Goal: Task Accomplishment & Management: Use online tool/utility

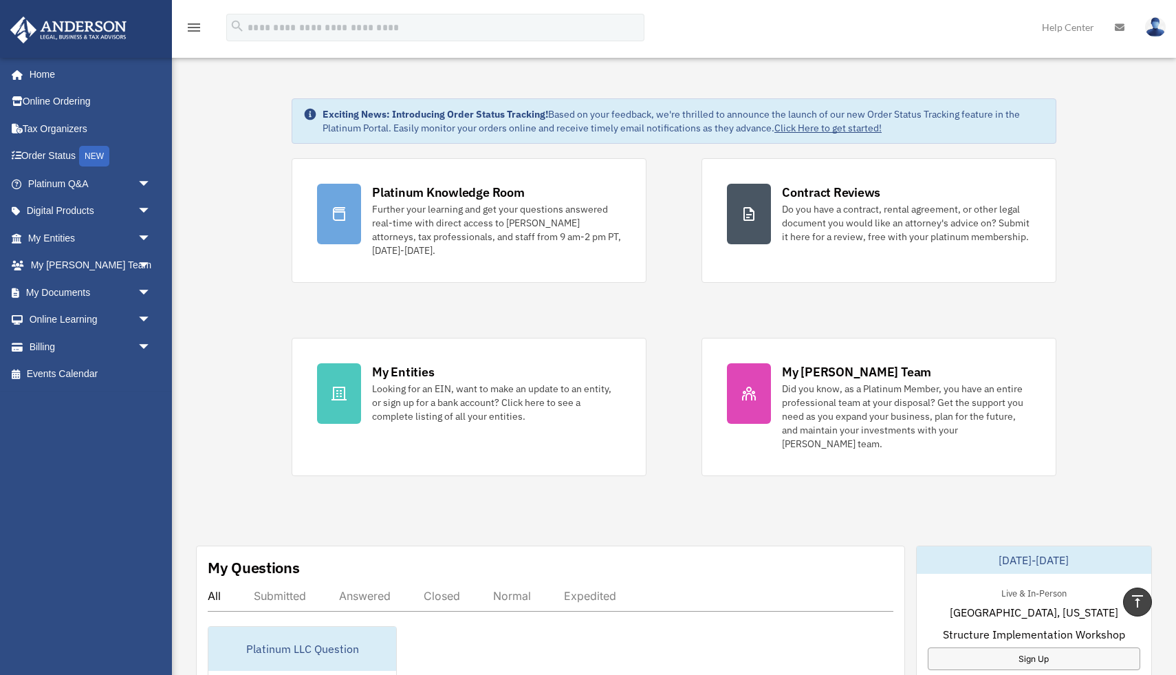
scroll to position [443, 0]
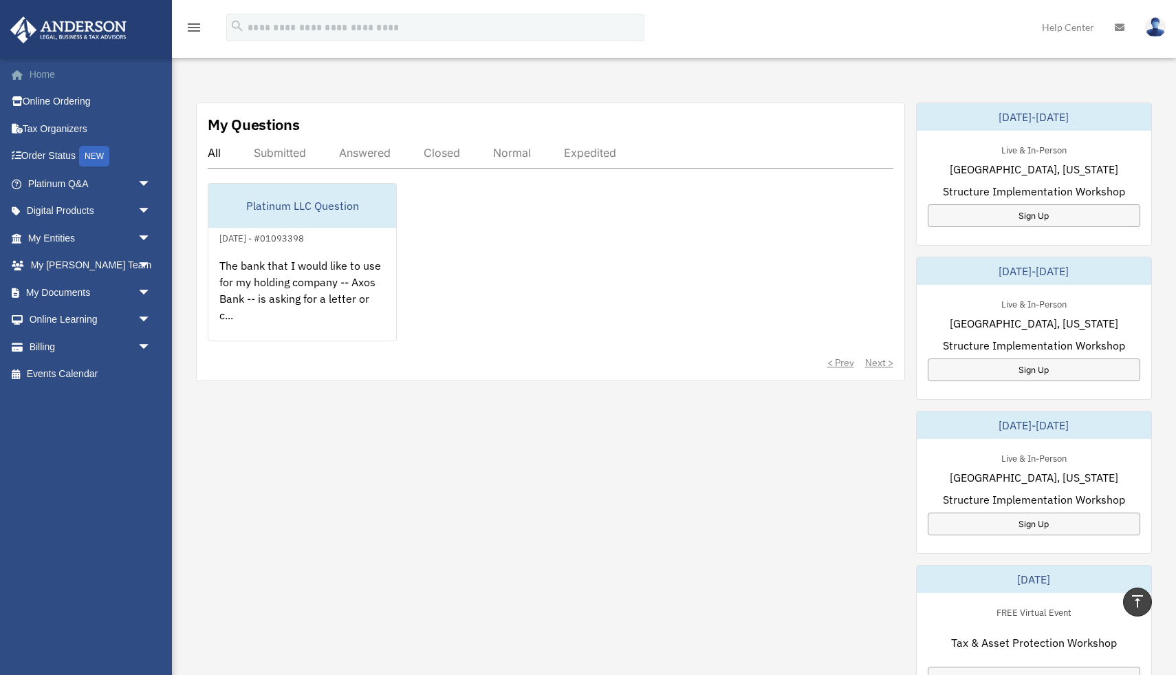
click at [72, 77] on link "Home" at bounding box center [91, 75] width 162 height 28
click at [41, 76] on link "Home" at bounding box center [91, 75] width 162 height 28
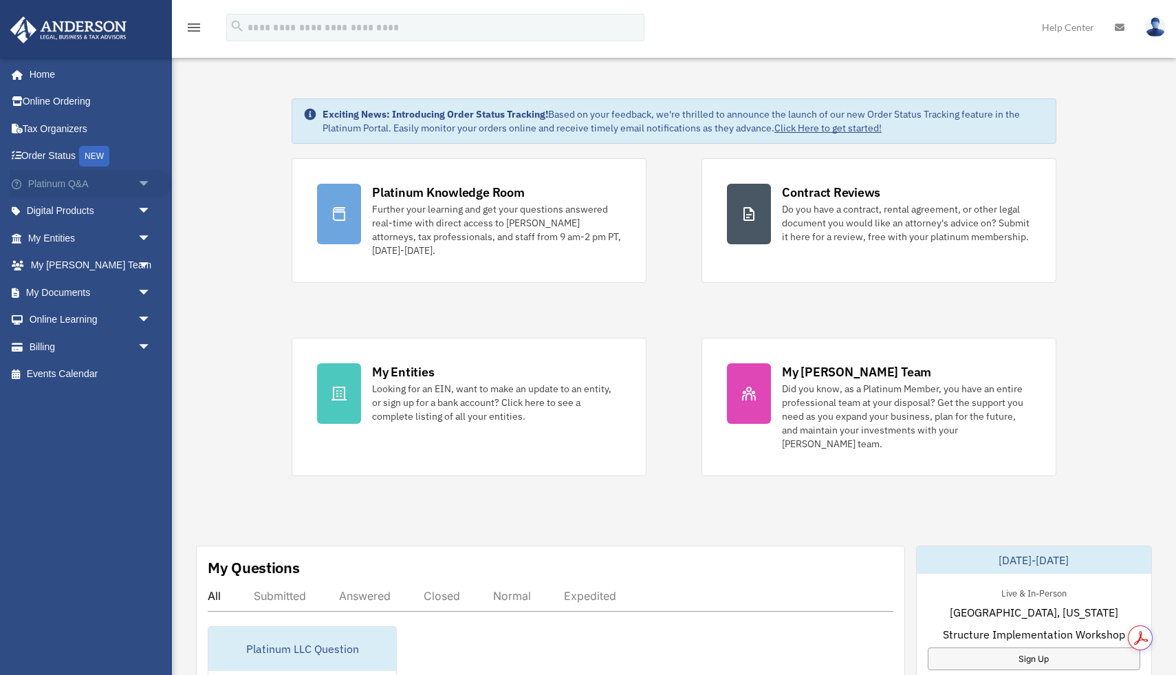
click at [63, 183] on link "Platinum Q&A arrow_drop_down" at bounding box center [91, 184] width 162 height 28
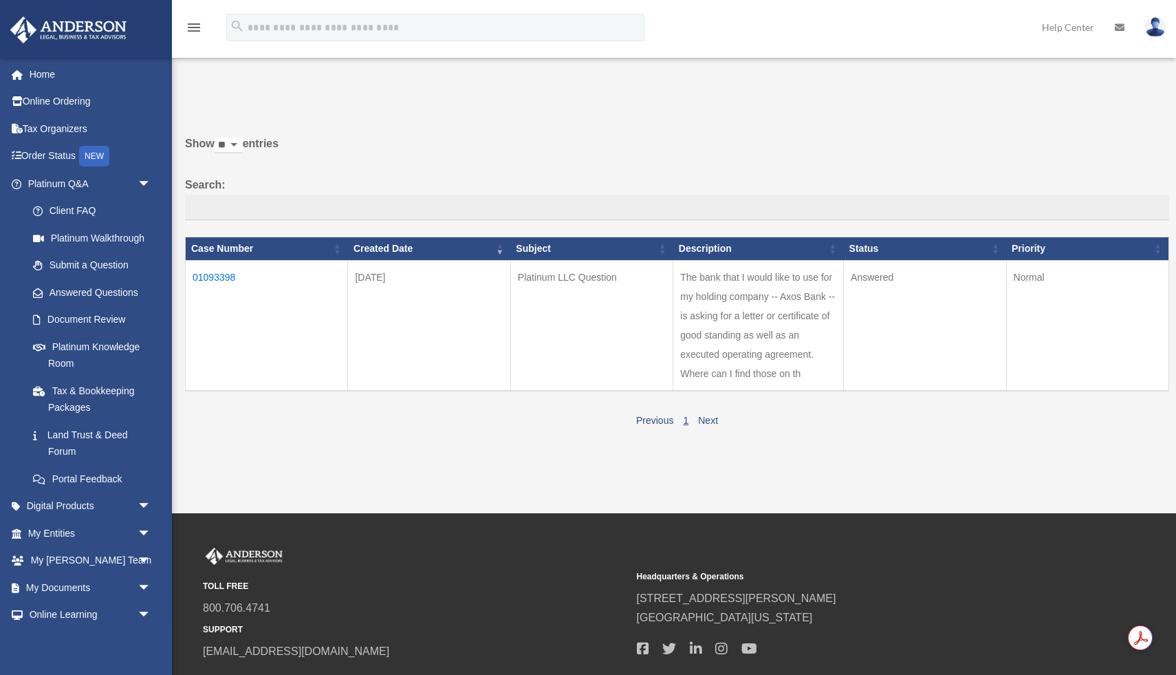
click at [220, 276] on td "01093398" at bounding box center [267, 326] width 162 height 131
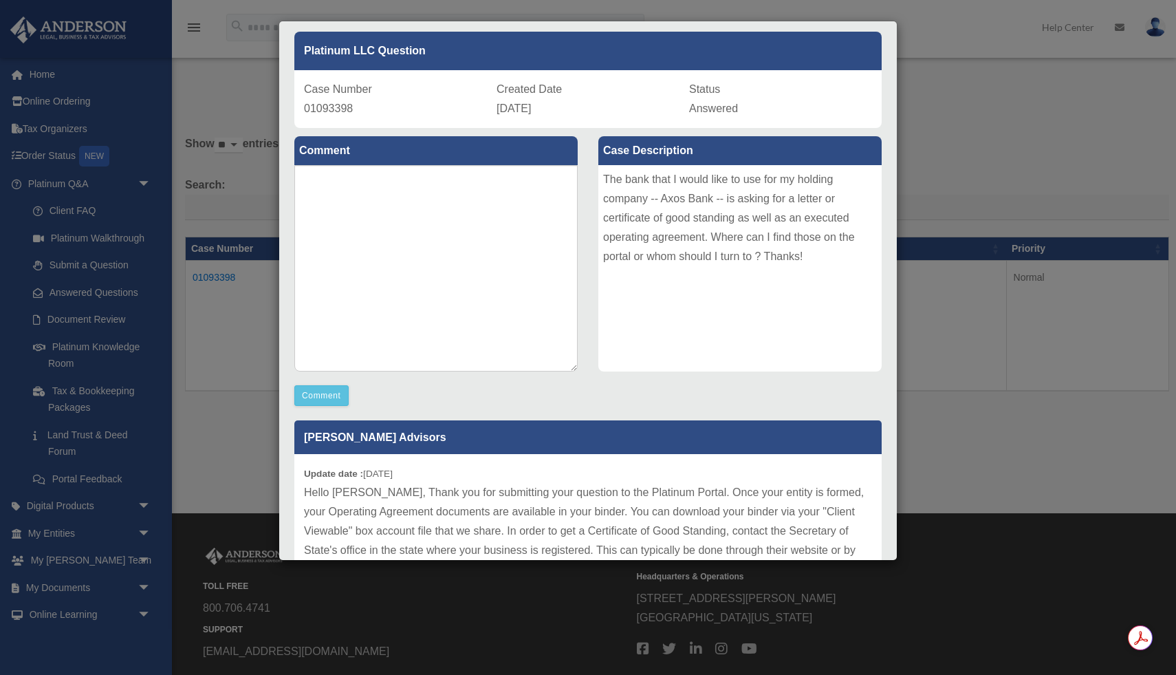
scroll to position [202, 0]
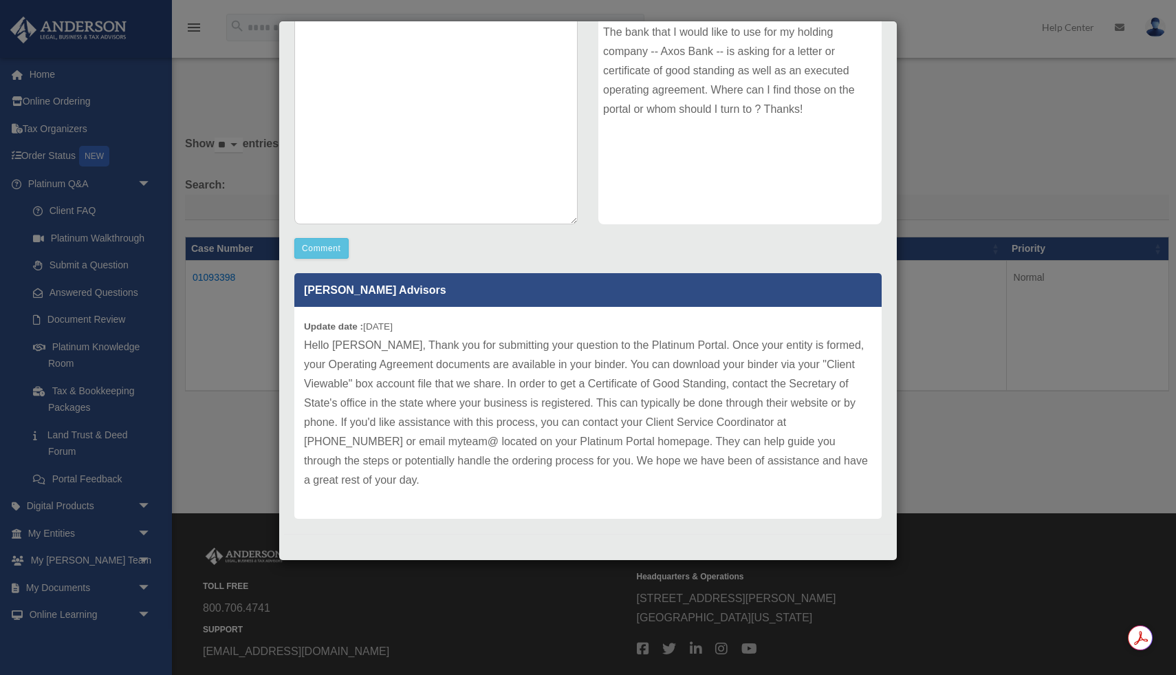
click at [931, 103] on div "Case Detail × Platinum LLC Question Case Number 01093398 Created Date August 29…" at bounding box center [588, 337] width 1176 height 675
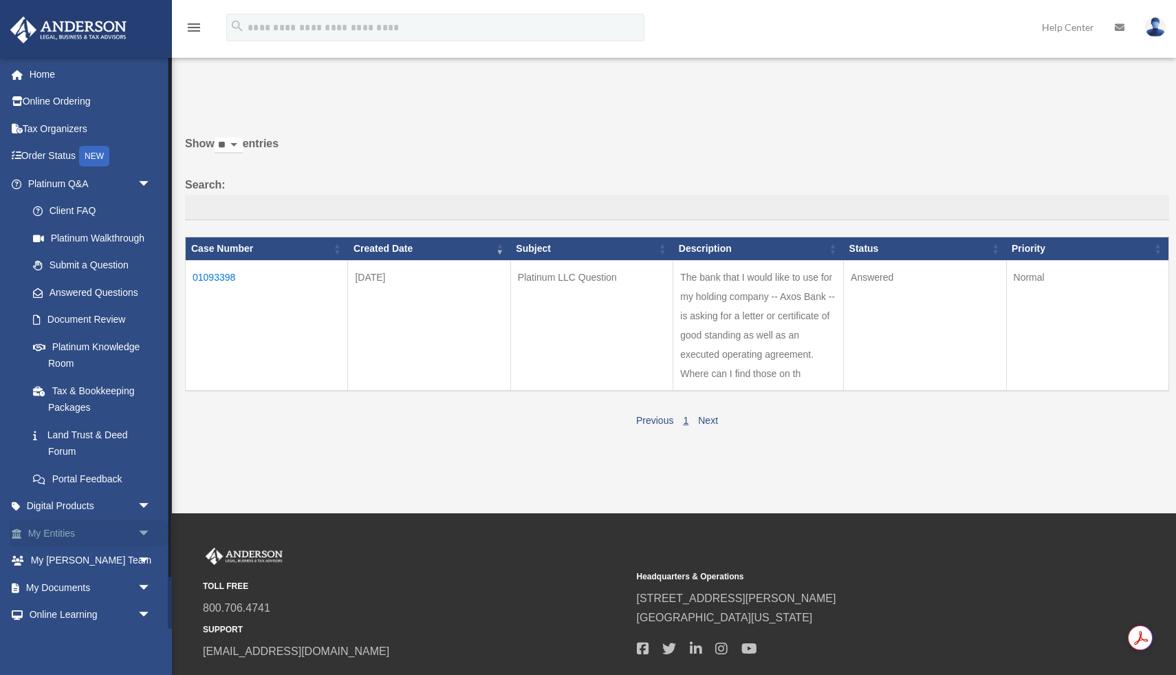
click at [74, 527] on link "My Entities arrow_drop_down" at bounding box center [91, 533] width 162 height 28
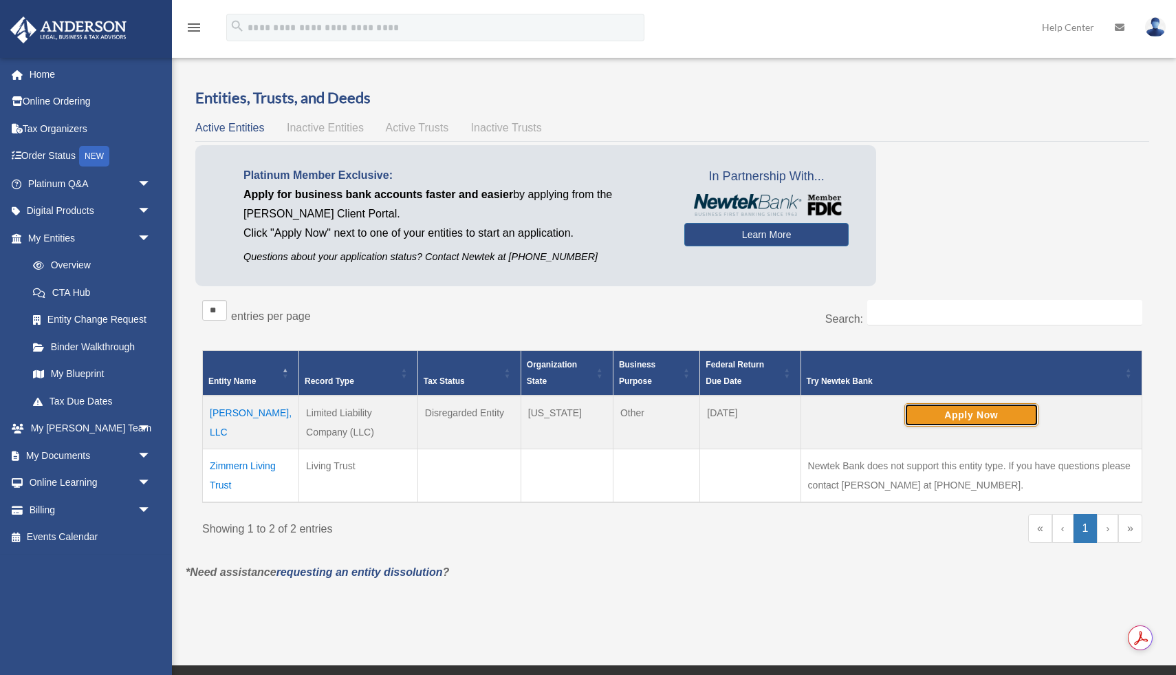
click at [916, 411] on button "Apply Now" at bounding box center [972, 414] width 134 height 23
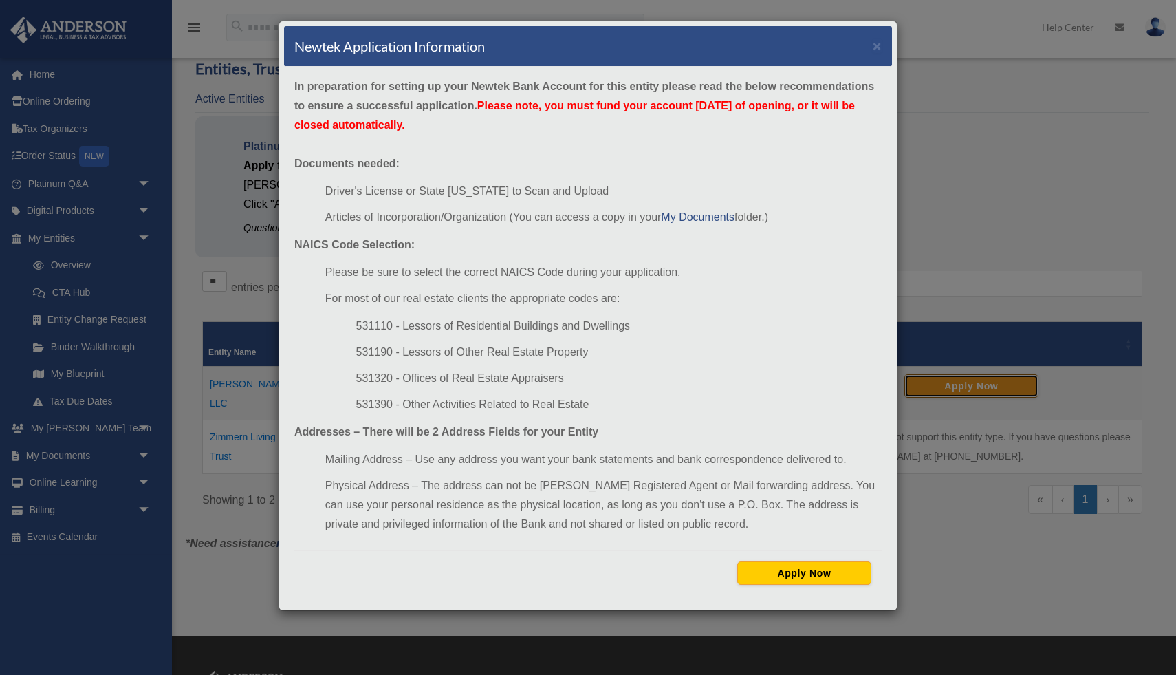
scroll to position [30, 0]
click at [762, 570] on button "Apply Now" at bounding box center [804, 572] width 134 height 23
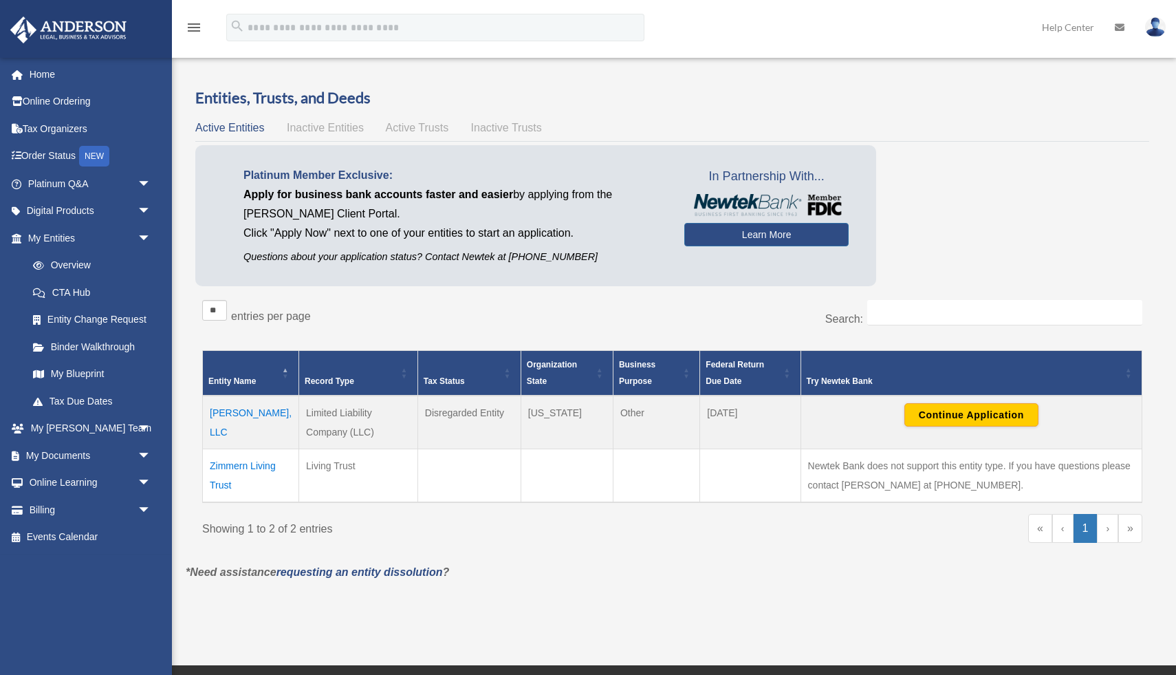
scroll to position [30, 0]
